Goal: Information Seeking & Learning: Learn about a topic

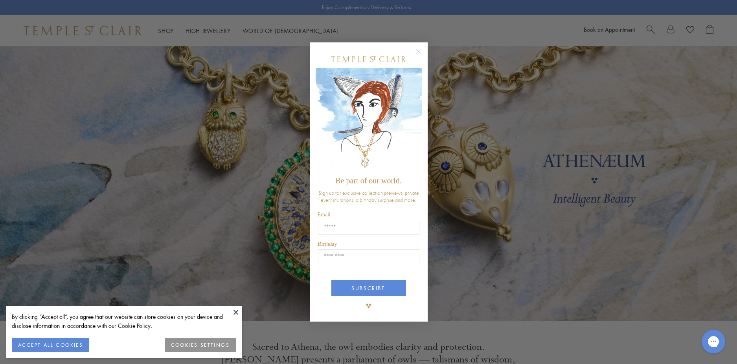
click at [418, 114] on img "POPUP Form" at bounding box center [369, 120] width 106 height 105
click at [64, 347] on button "ACCEPT ALL COOKIES" at bounding box center [50, 346] width 77 height 14
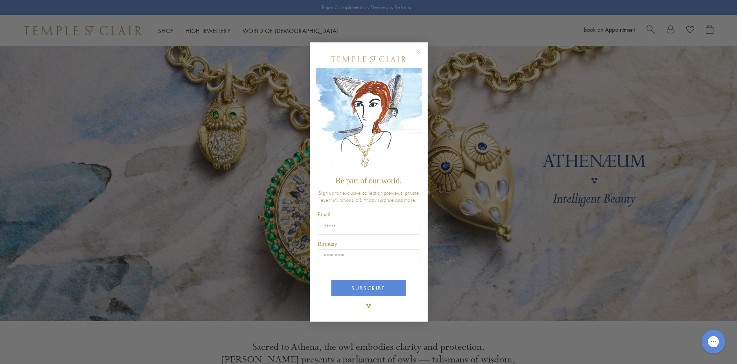
click at [421, 50] on circle "Close dialog" at bounding box center [418, 50] width 9 height 9
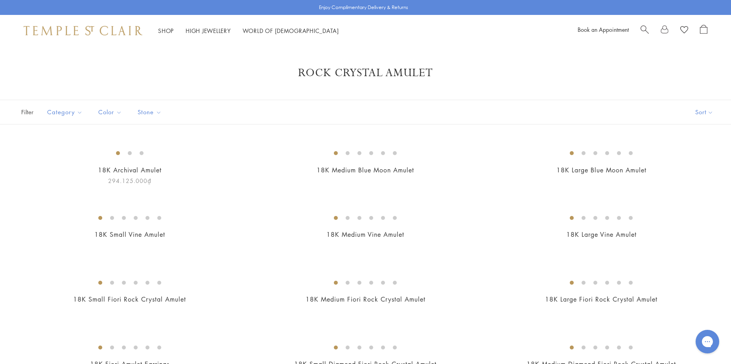
click at [0, 0] on img at bounding box center [0, 0] width 0 height 0
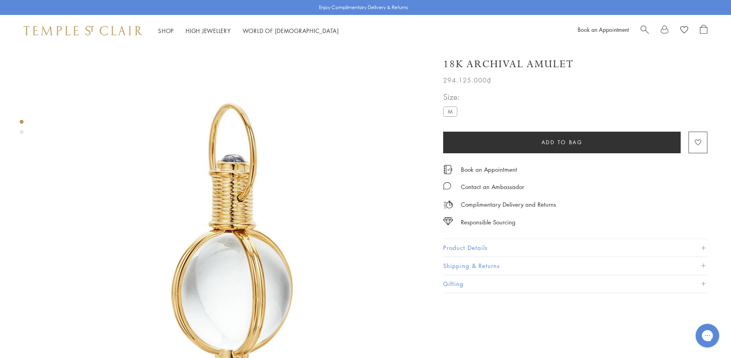
click at [462, 83] on span "294.125.000₫" at bounding box center [467, 80] width 48 height 10
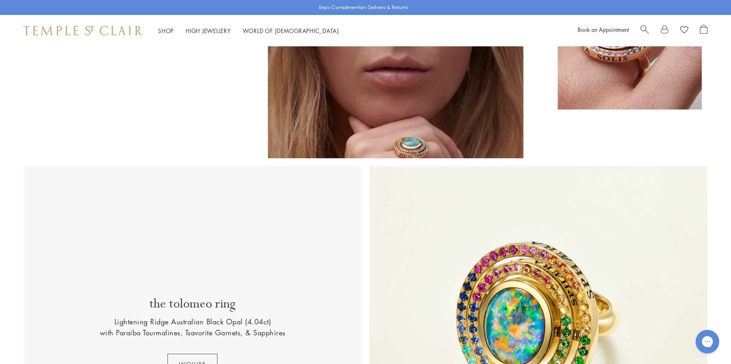
scroll to position [289, 0]
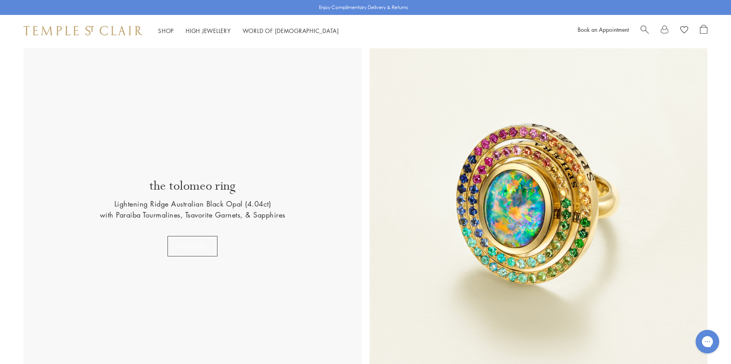
click at [202, 244] on button "INQUIRE" at bounding box center [192, 246] width 50 height 20
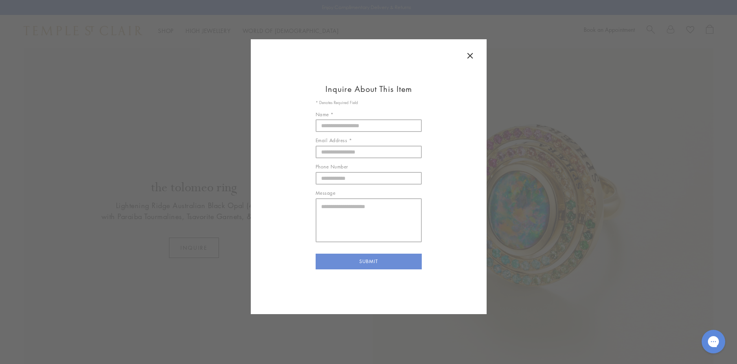
click at [469, 52] on icon at bounding box center [470, 55] width 9 height 9
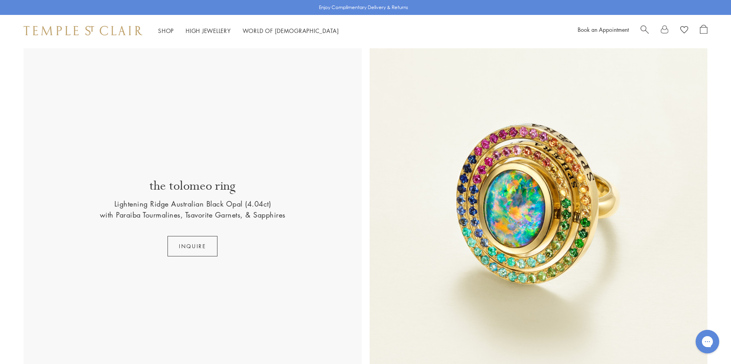
click at [264, 206] on p "Lightening Ridge Australian Black Opal (4.04ct)" at bounding box center [192, 204] width 157 height 11
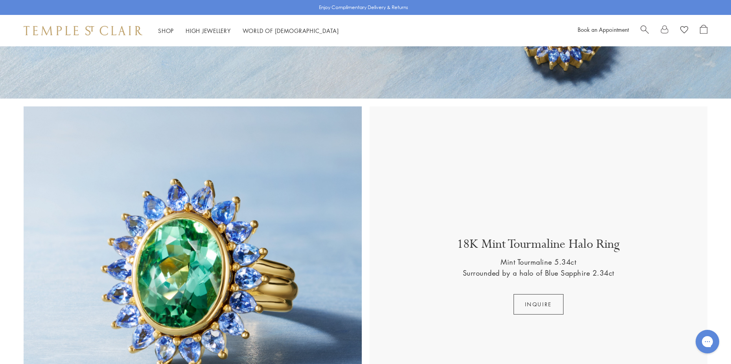
scroll to position [354, 0]
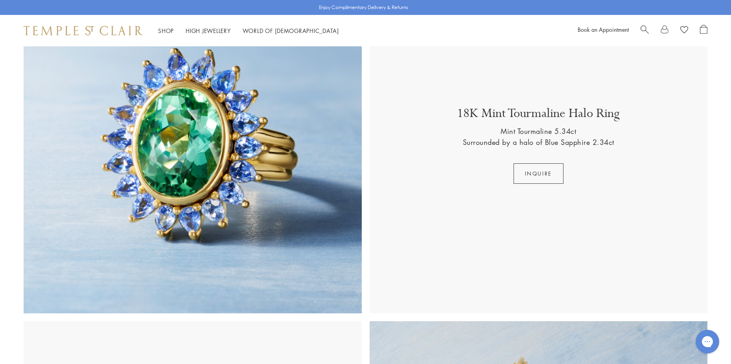
click at [556, 134] on p "Mint Tourmaline 5.34ct" at bounding box center [538, 131] width 75 height 11
click at [608, 145] on p "Surrounded by a halo of Blue Sapphire 2.34ct" at bounding box center [538, 142] width 151 height 11
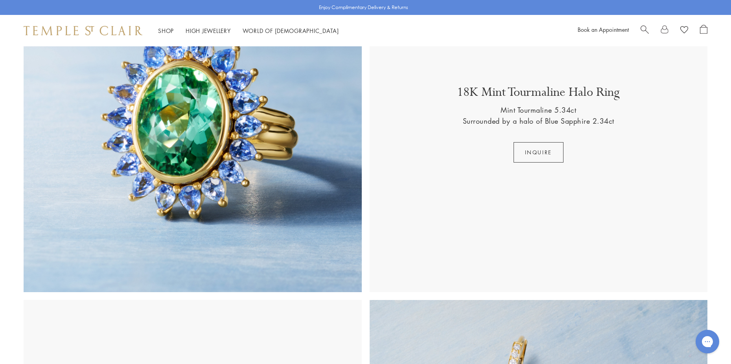
scroll to position [0, 0]
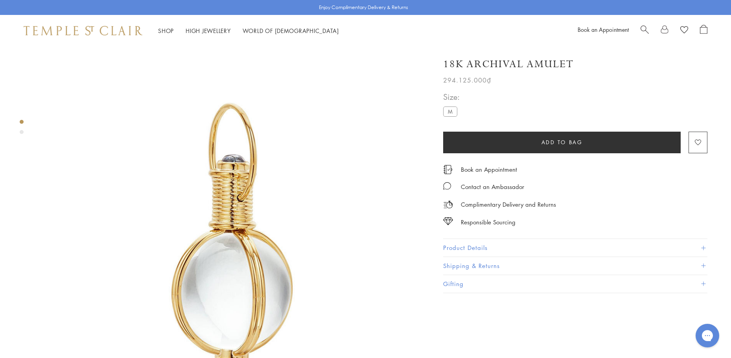
click at [504, 243] on button "Product Details" at bounding box center [575, 248] width 264 height 18
